Goal: Navigation & Orientation: Go to known website

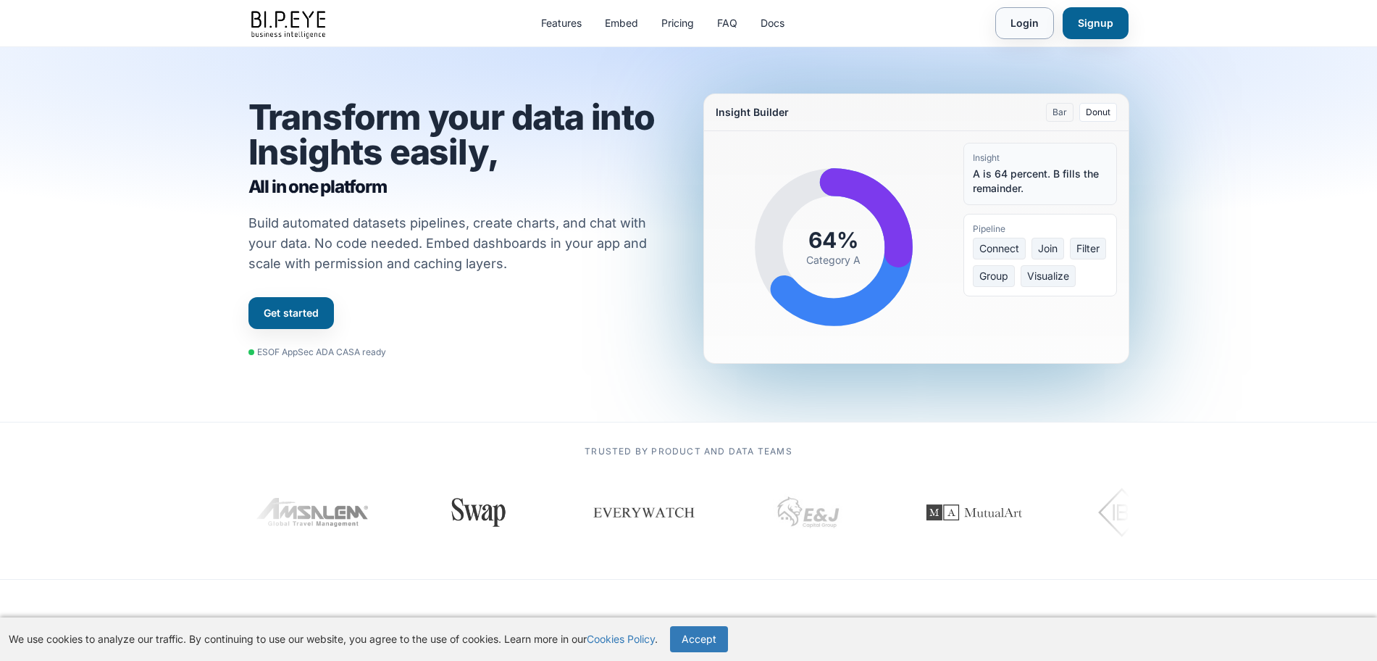
click at [1038, 26] on link "Login" at bounding box center [1024, 23] width 59 height 32
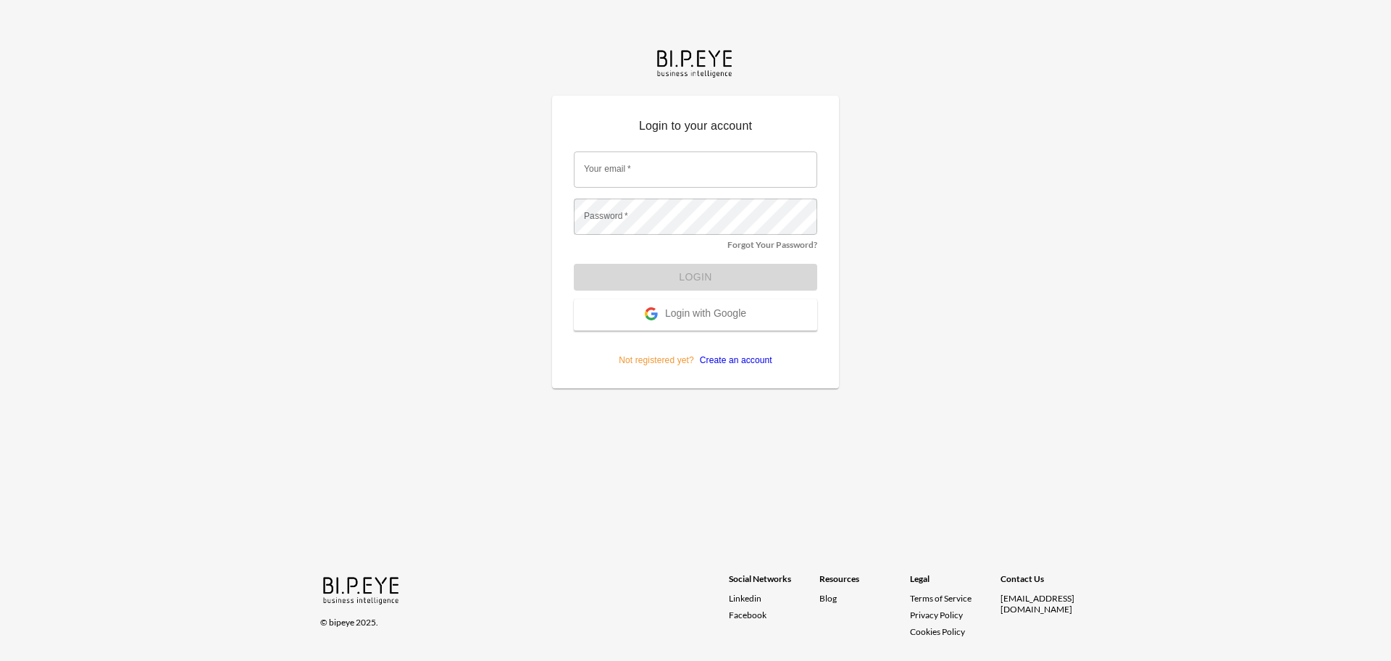
click at [636, 306] on button "Login with Google" at bounding box center [695, 314] width 243 height 31
click at [688, 312] on span "Login with Google" at bounding box center [705, 314] width 81 height 14
